Goal: Task Accomplishment & Management: Manage account settings

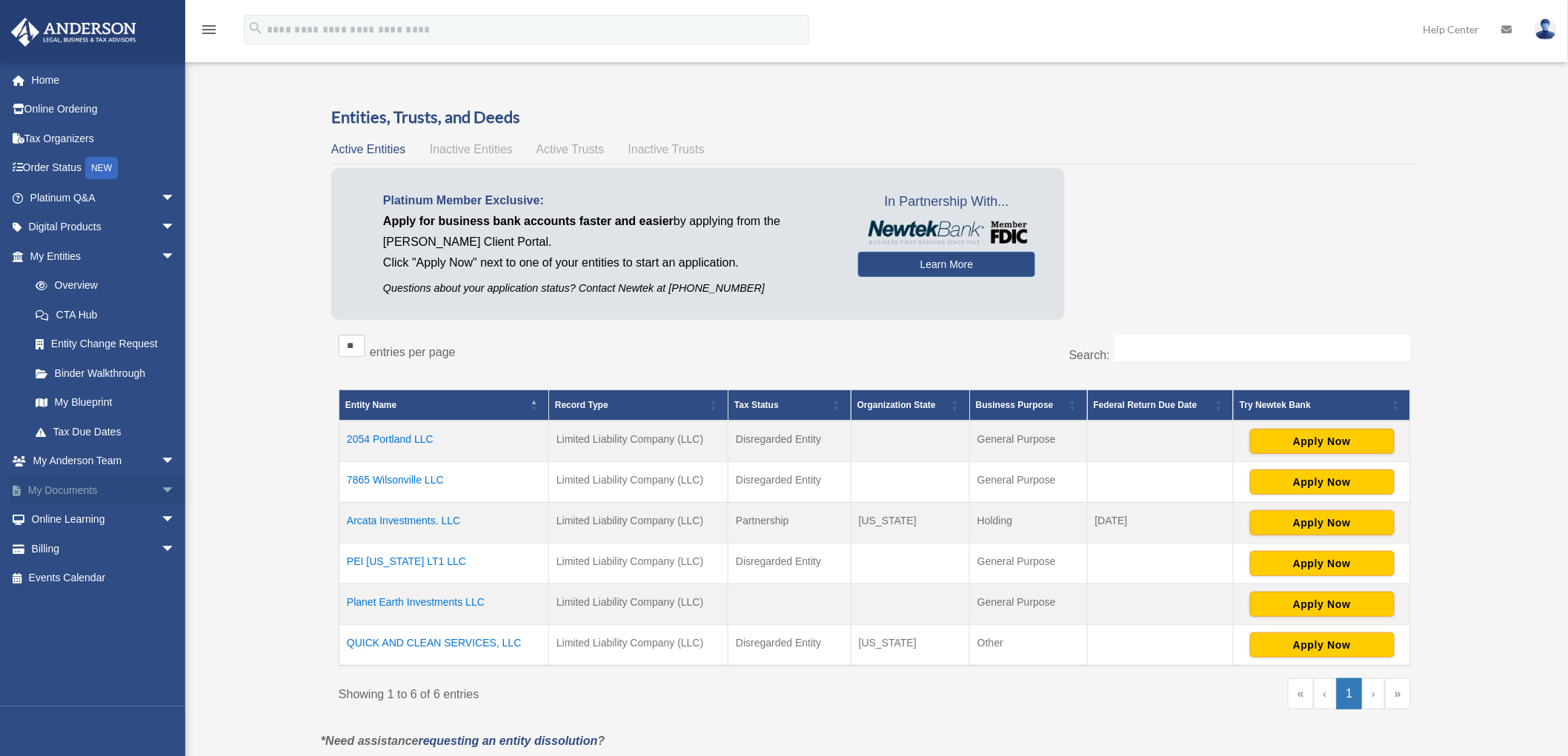
click at [102, 493] on link "My Documents arrow_drop_down" at bounding box center [104, 490] width 187 height 30
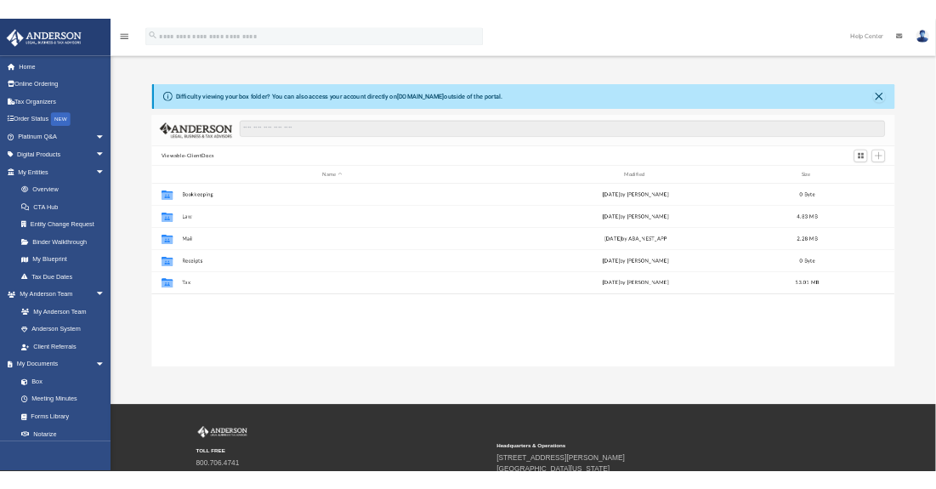
scroll to position [371, 1414]
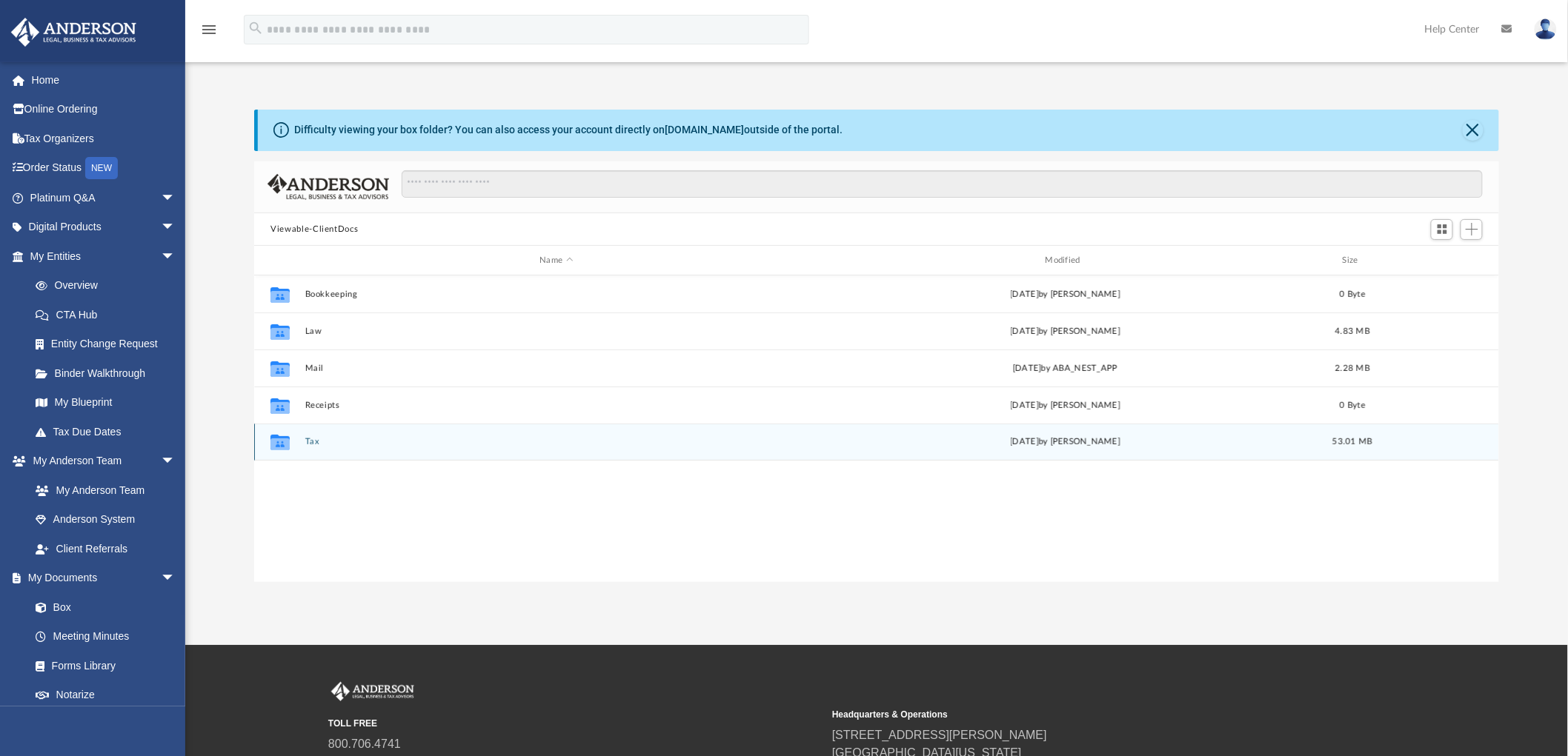
click at [307, 438] on button "Tax" at bounding box center [556, 442] width 503 height 10
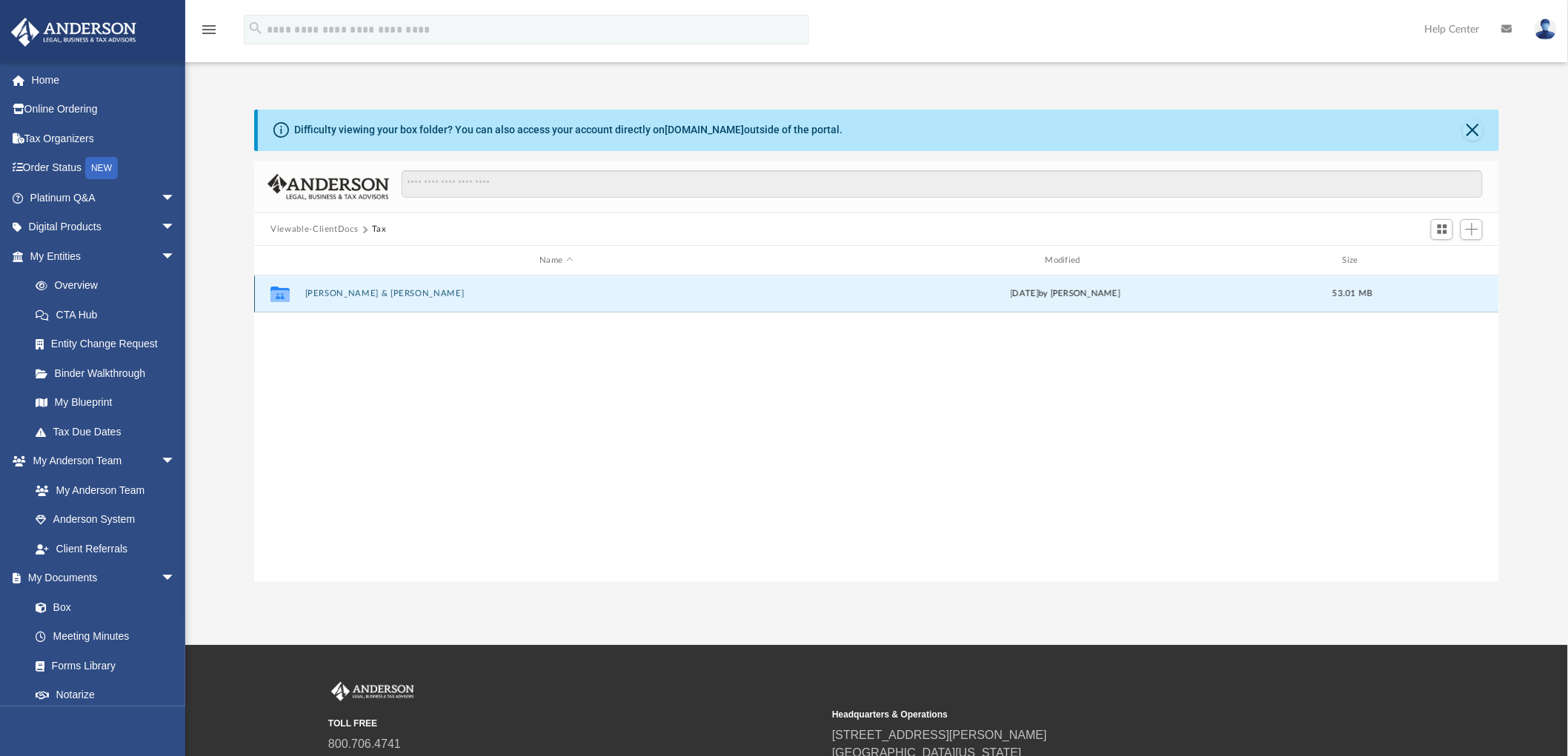
click at [396, 294] on button "Rajkumar, Devaraj & Lawson, Darcella" at bounding box center [556, 294] width 503 height 10
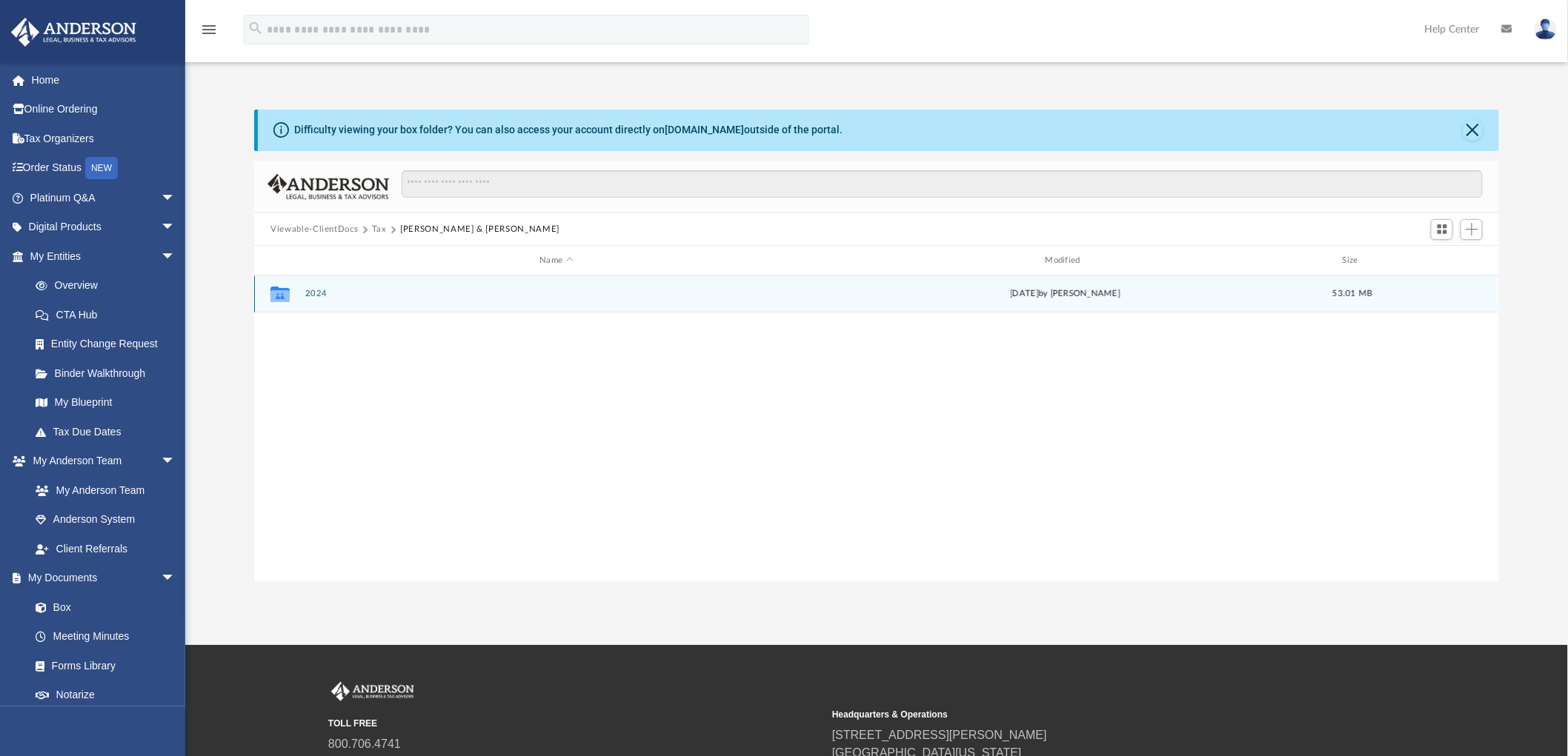
click at [313, 287] on div "Collaborated Folder 2024 yesterday by Jasmine Splunge 53.01 MB" at bounding box center [876, 294] width 1245 height 37
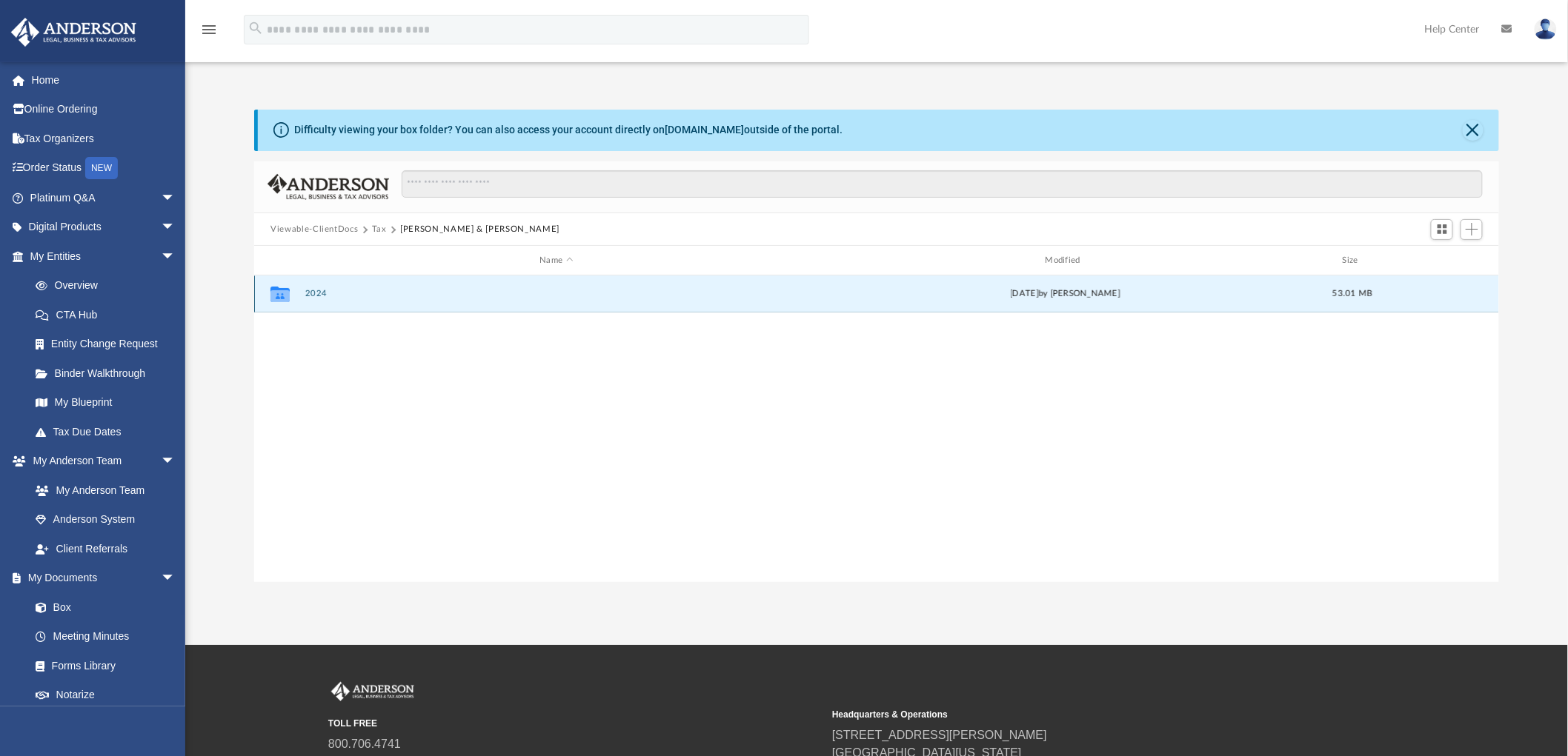
click at [309, 291] on button "2024" at bounding box center [556, 294] width 503 height 10
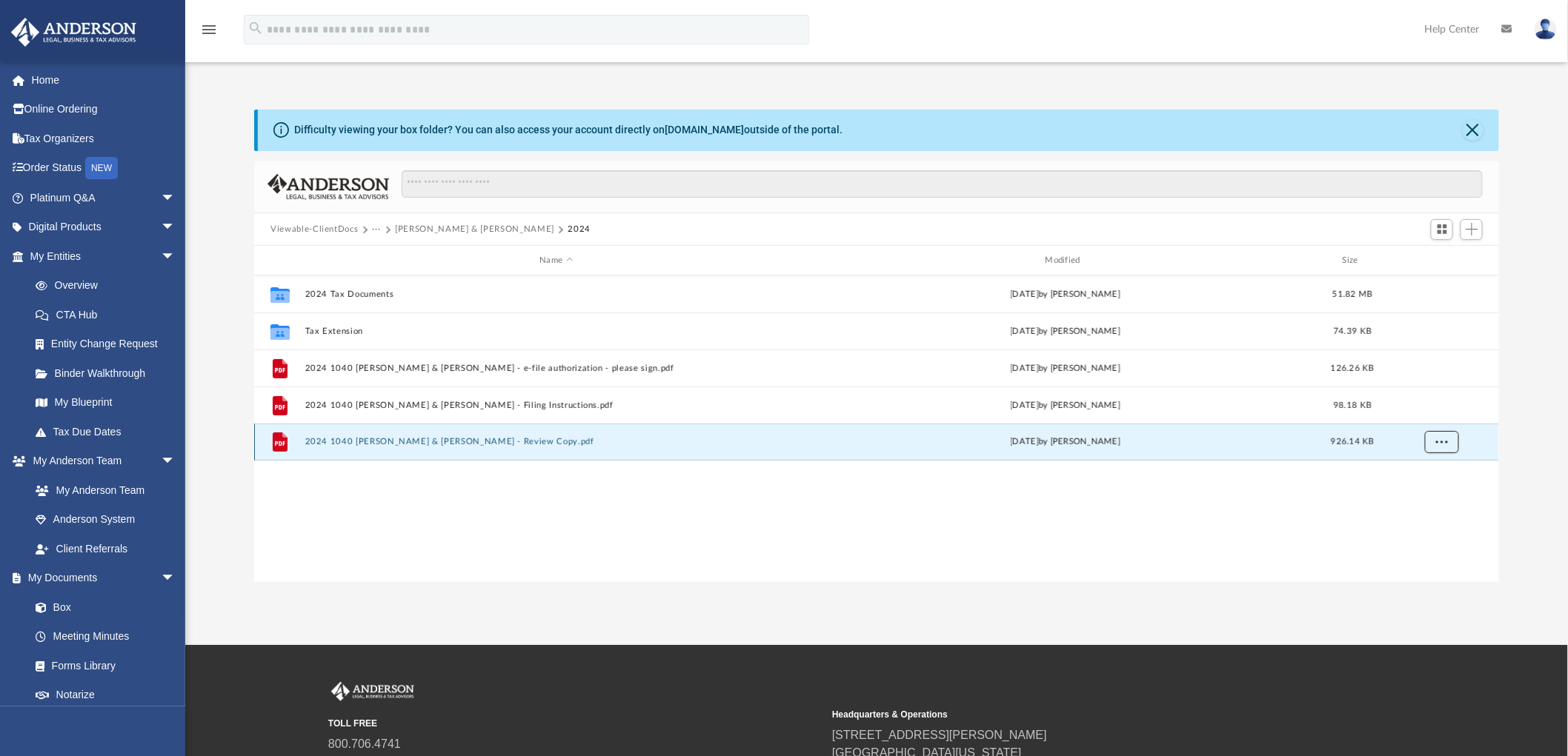
click at [1439, 438] on span "More options" at bounding box center [1442, 442] width 12 height 8
click at [1442, 474] on li "Preview" at bounding box center [1428, 473] width 43 height 16
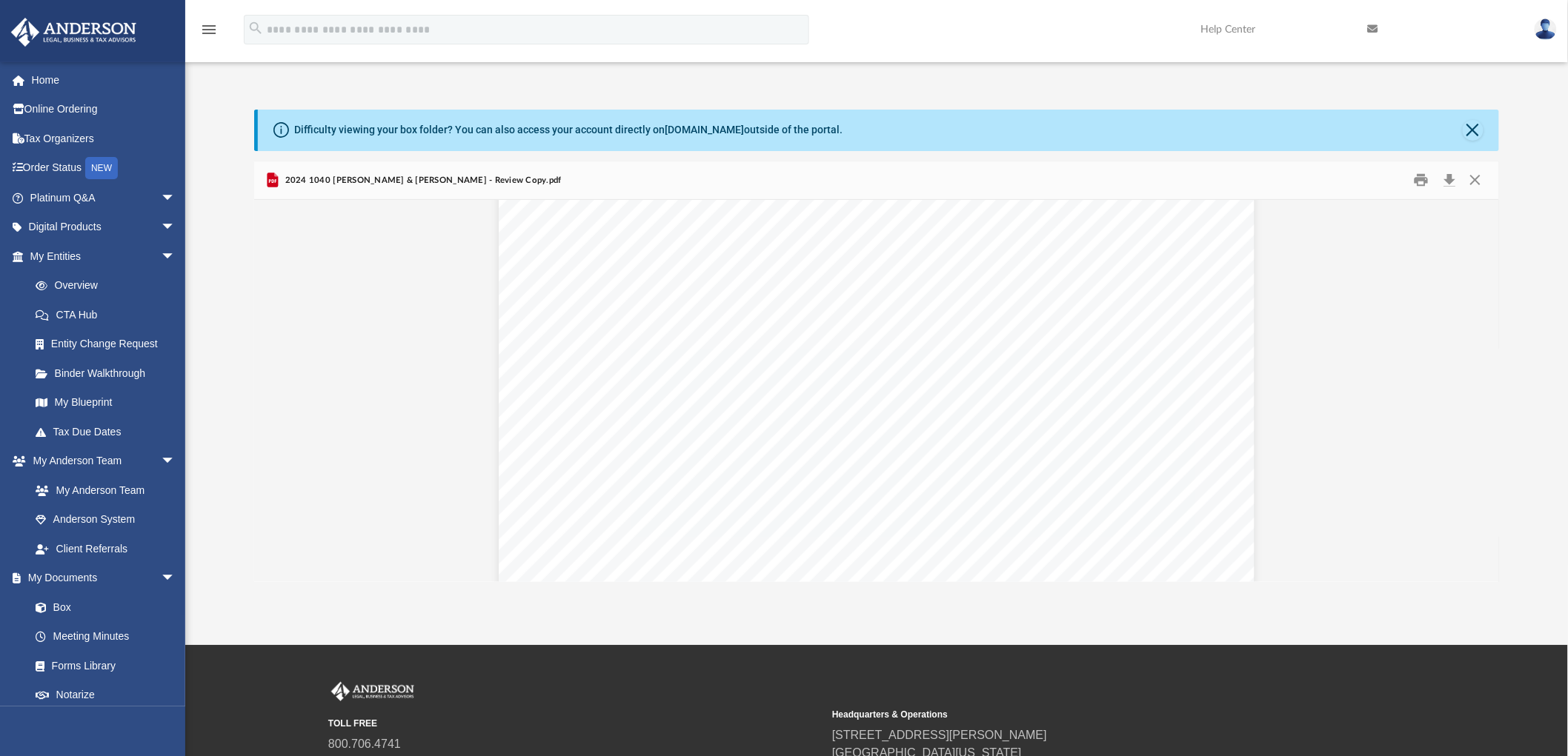
scroll to position [14157, 0]
click at [550, 348] on span "Designee" at bounding box center [571, 346] width 54 height 12
click at [735, 426] on div "Form 1040 (2024) Page If you have a qualifying child, attach Sch. EIC. Direct d…" at bounding box center [876, 321] width 756 height 978
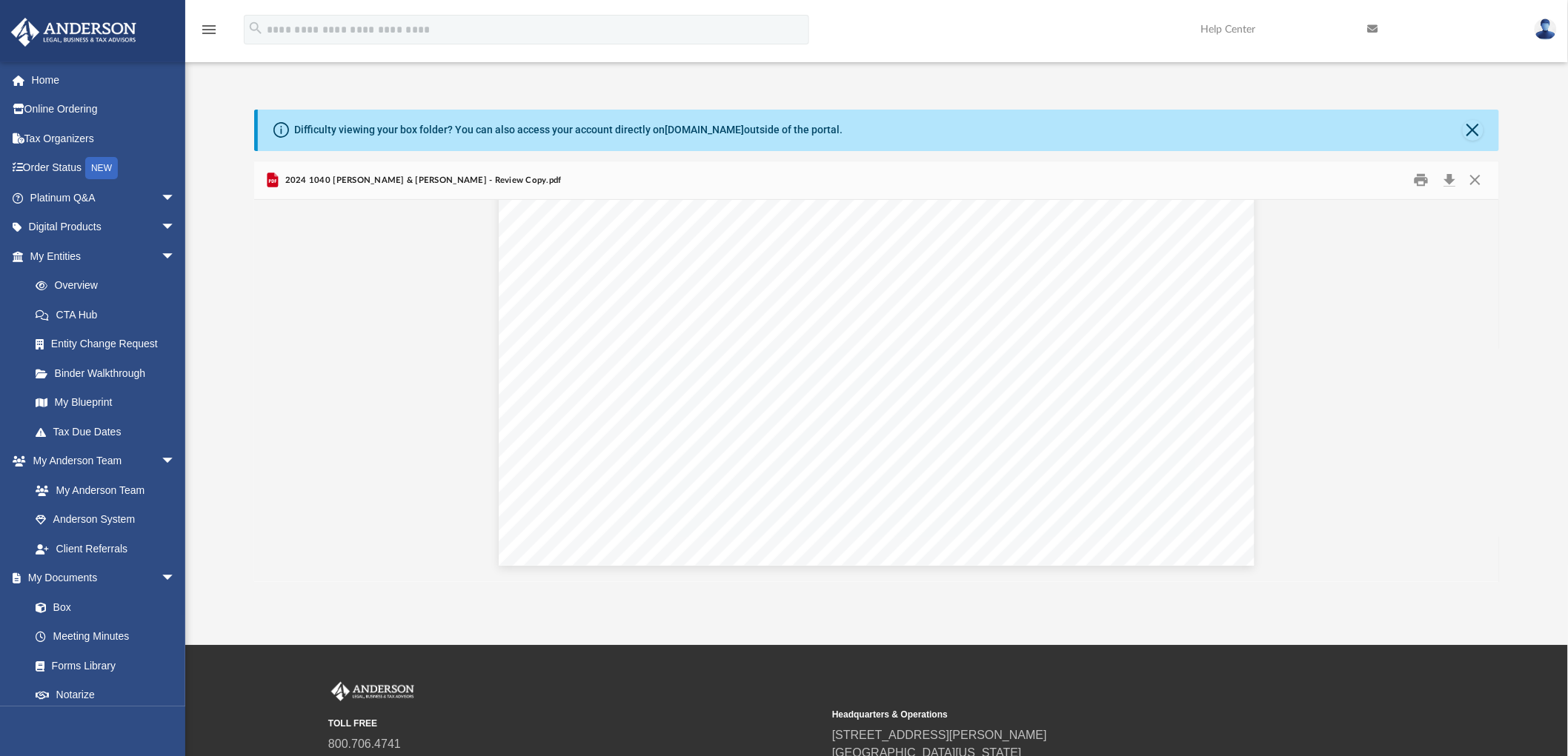
scroll to position [14403, 0]
click at [652, 419] on div "Form 1040 (2024) Page If you have a qualifying child, attach Sch. EIC. Direct d…" at bounding box center [876, 75] width 756 height 978
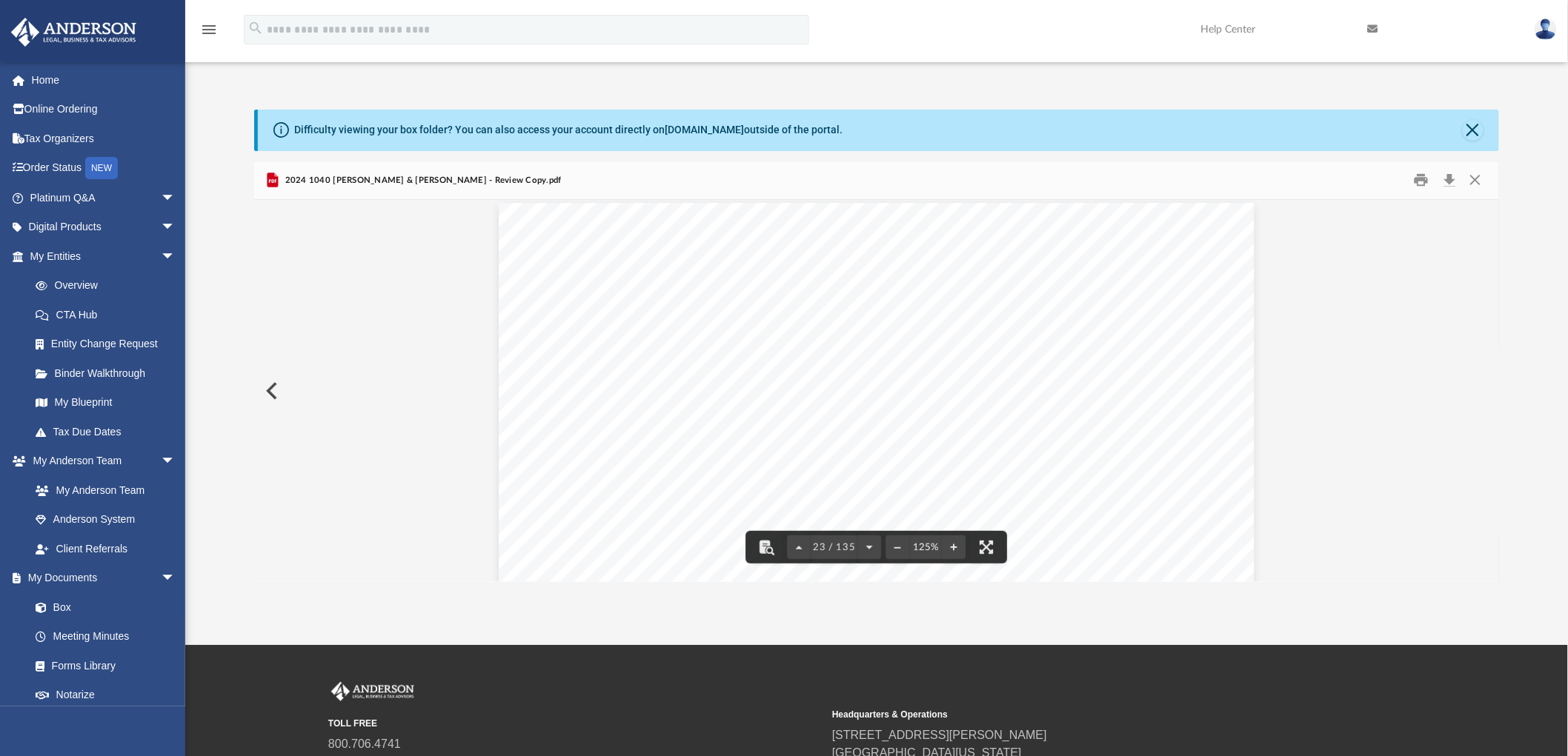
click at [704, 449] on span "the" at bounding box center [706, 452] width 12 height 10
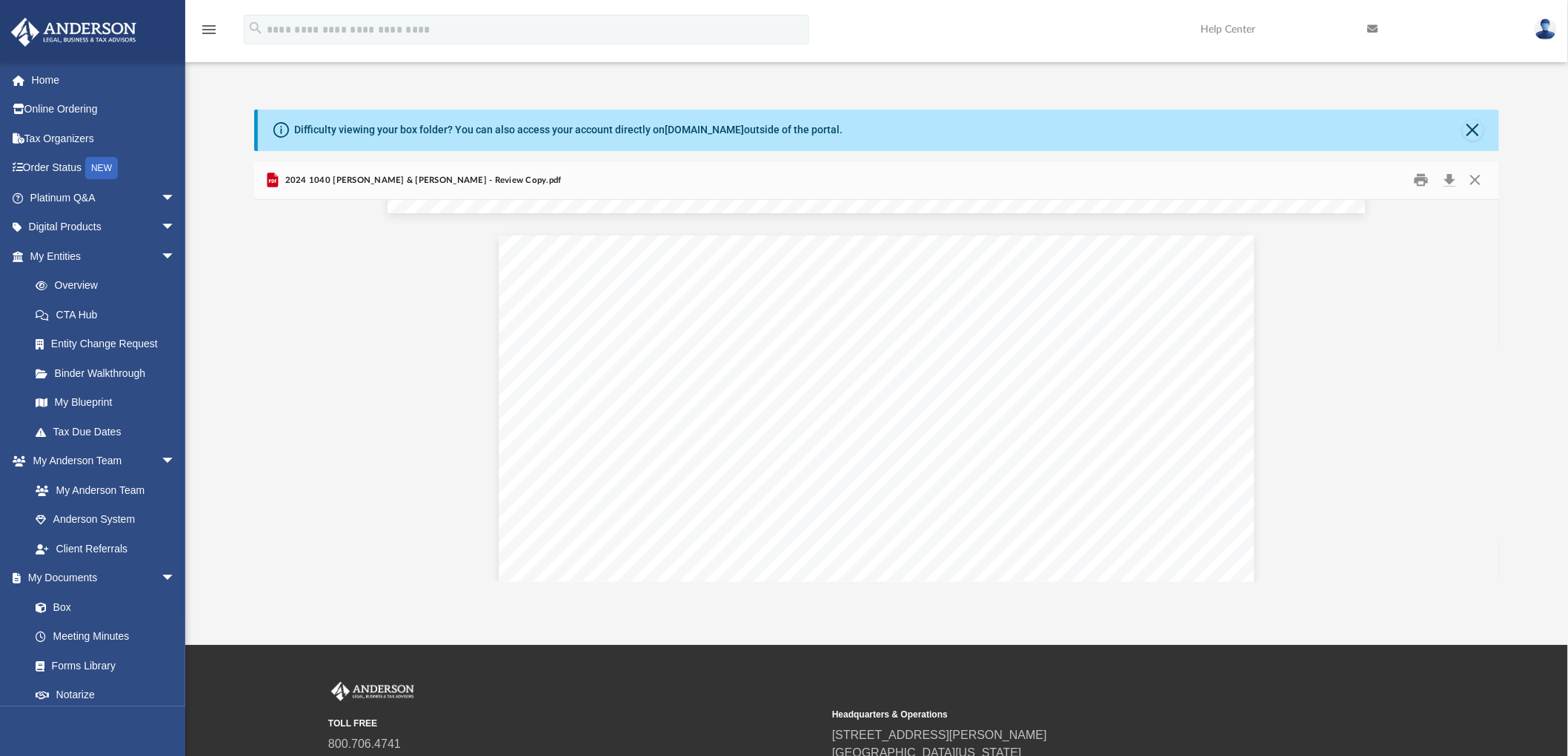
scroll to position [21482, 0]
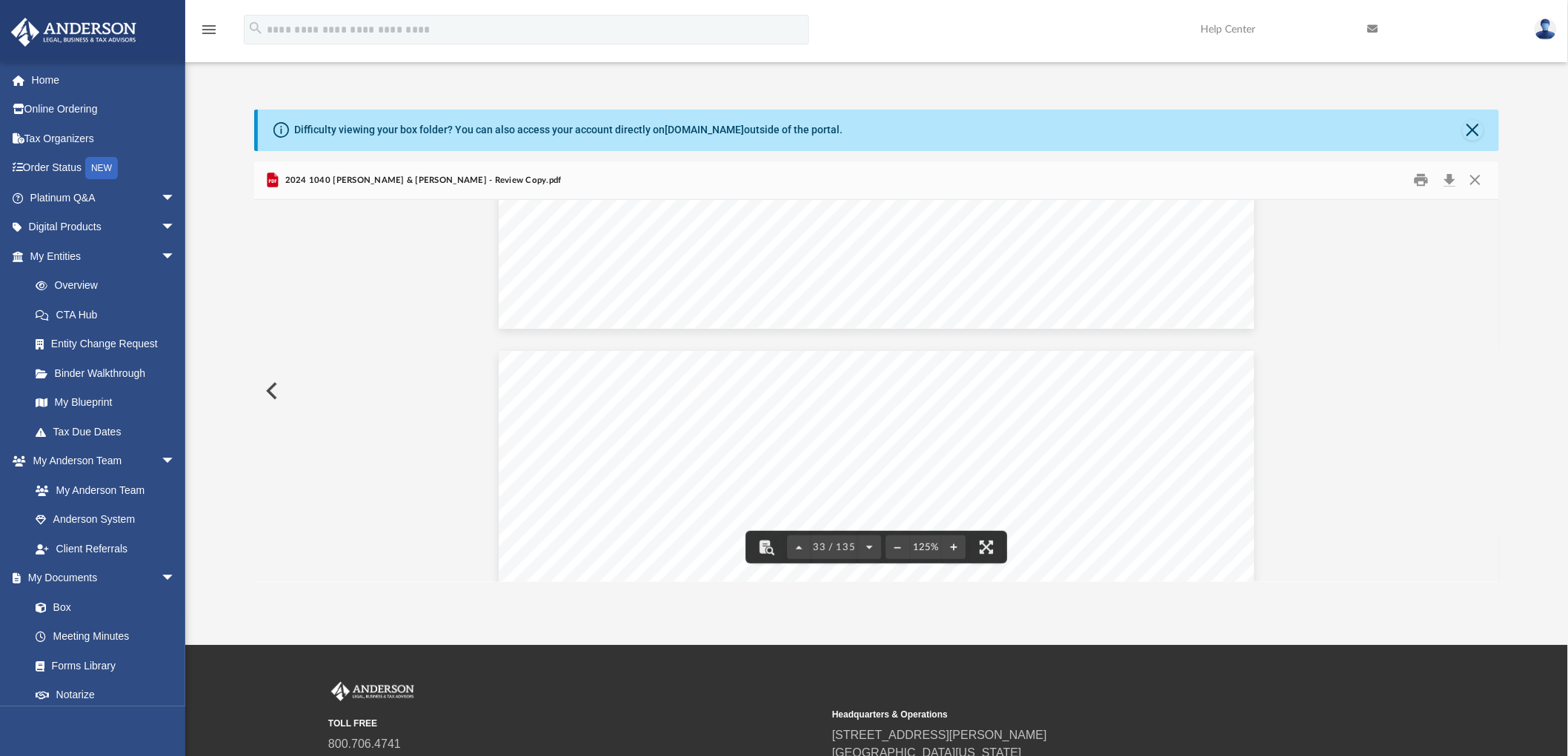
click at [613, 489] on span "RAJKUMAR" at bounding box center [648, 494] width 70 height 12
click at [1477, 130] on button "Close" at bounding box center [1473, 131] width 21 height 21
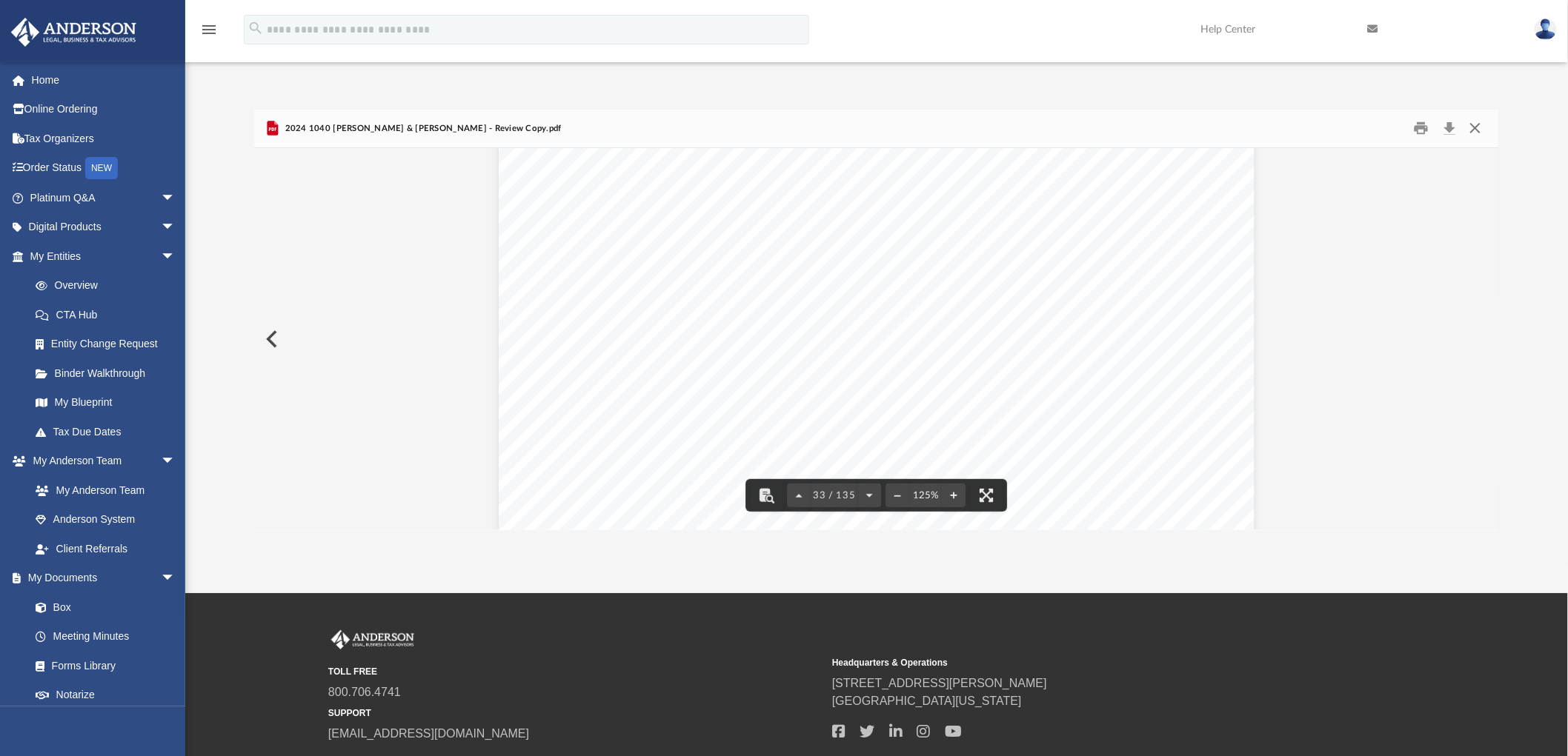
click at [1477, 128] on button "Close" at bounding box center [1475, 128] width 27 height 23
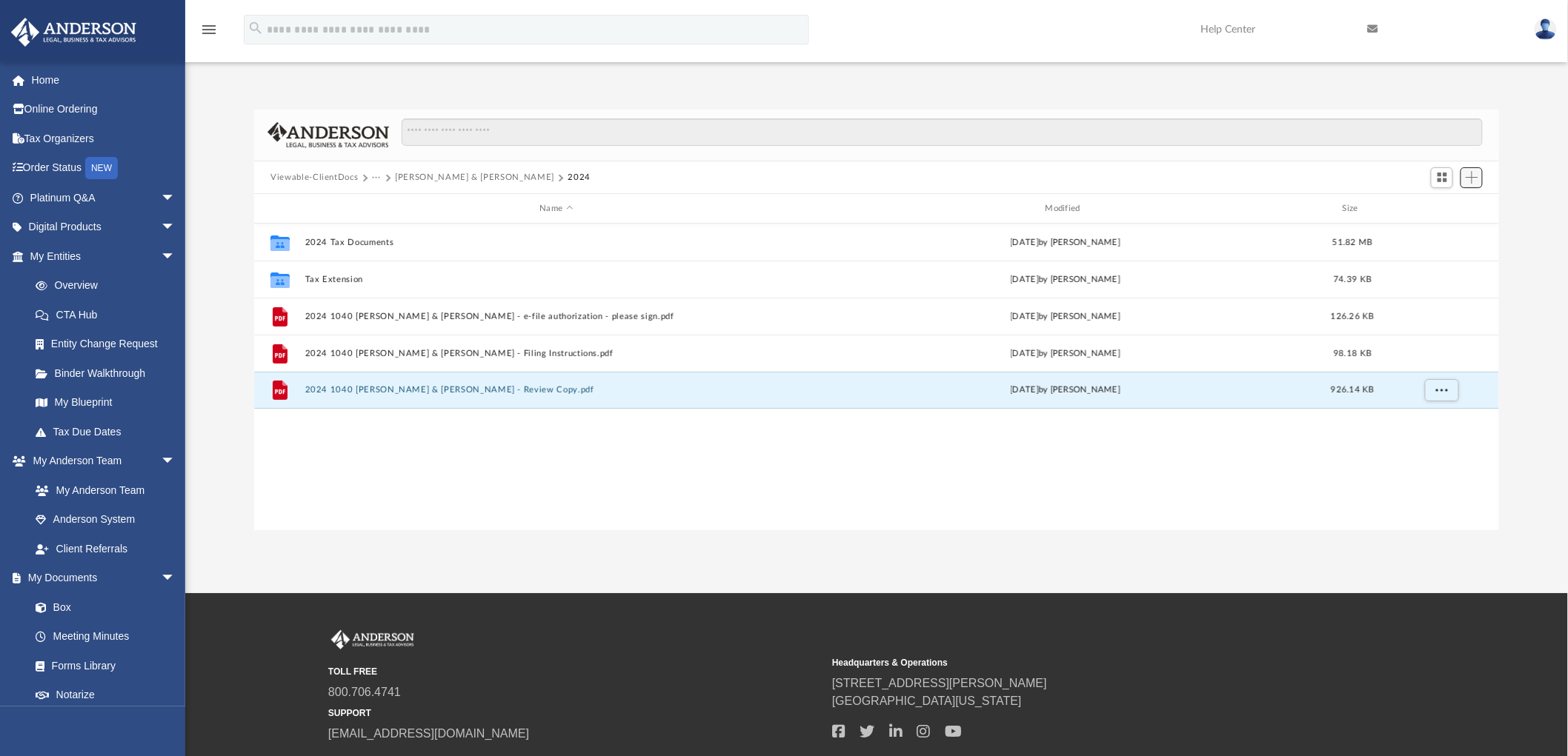
click at [1471, 179] on span "Add" at bounding box center [1471, 177] width 12 height 12
click at [1454, 208] on li "Upload" at bounding box center [1450, 208] width 47 height 16
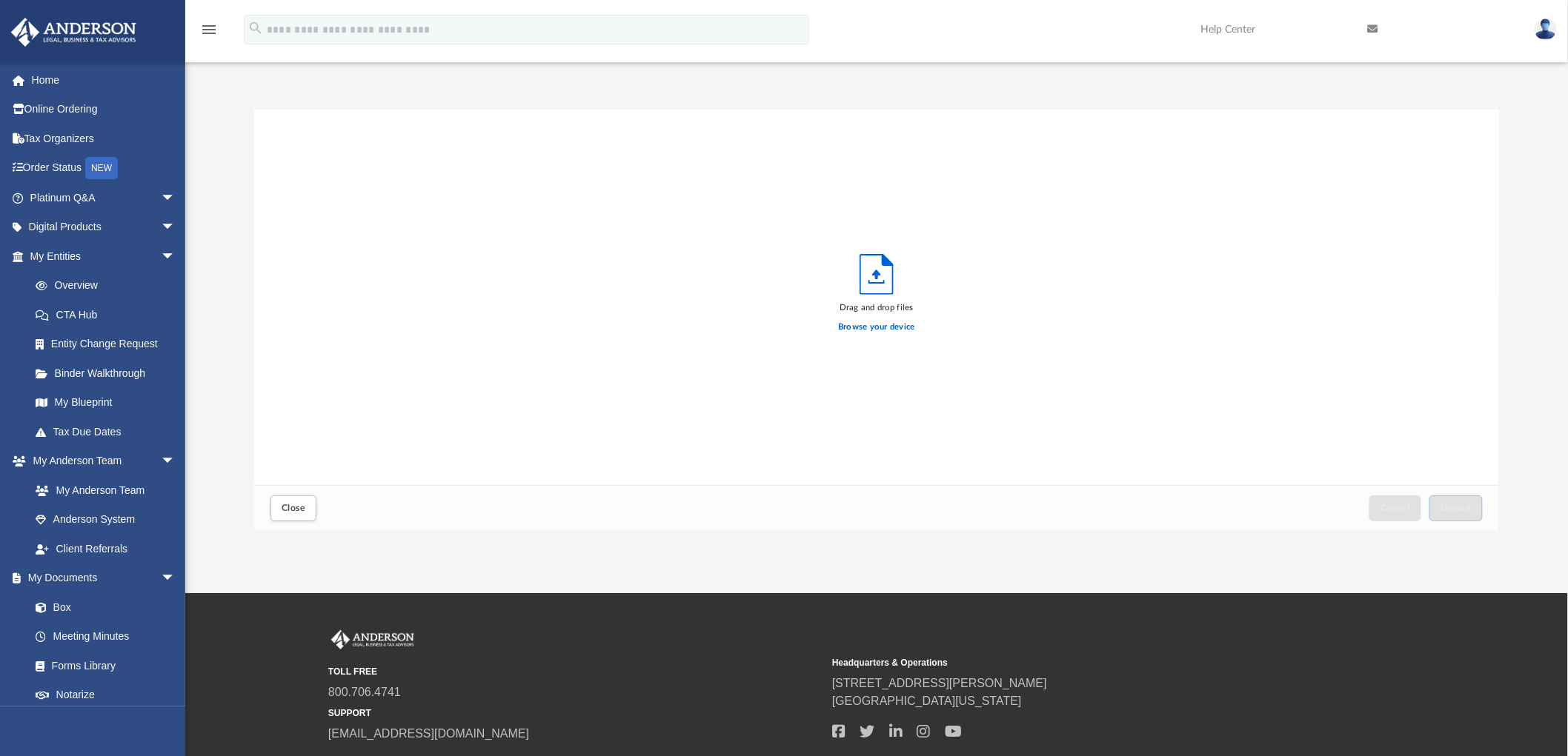
scroll to position [364, 1232]
click at [878, 325] on label "Browse your device" at bounding box center [876, 327] width 77 height 13
click at [0, 0] on input "Browse your device" at bounding box center [0, 0] width 0 height 0
click at [1450, 508] on span "Upload" at bounding box center [1456, 508] width 31 height 9
click at [300, 510] on span "Close" at bounding box center [293, 508] width 24 height 9
